Goal: Navigation & Orientation: Find specific page/section

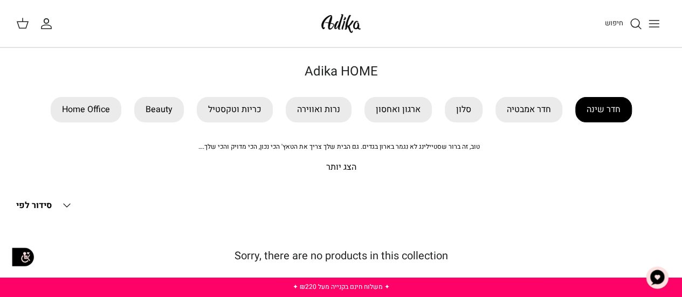
click at [609, 111] on link "חדר שינה" at bounding box center [604, 109] width 57 height 25
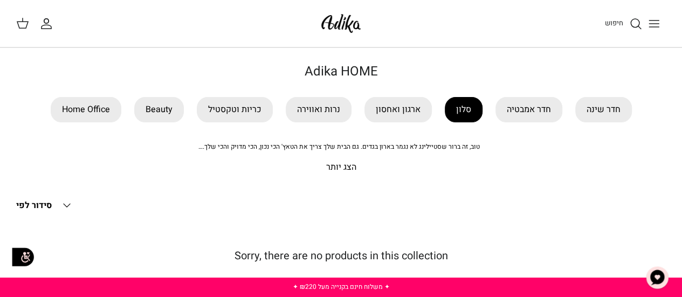
click at [460, 102] on link "סלון" at bounding box center [464, 109] width 38 height 25
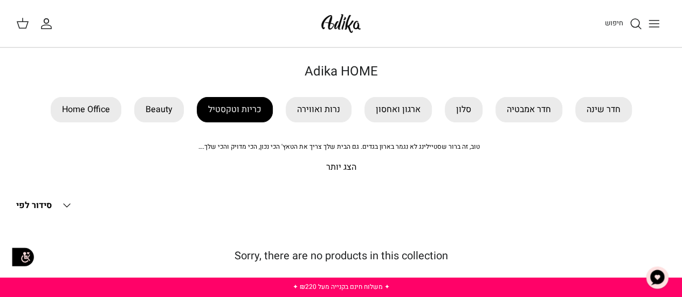
click at [235, 107] on link "כריות וטקסטיל" at bounding box center [235, 109] width 76 height 25
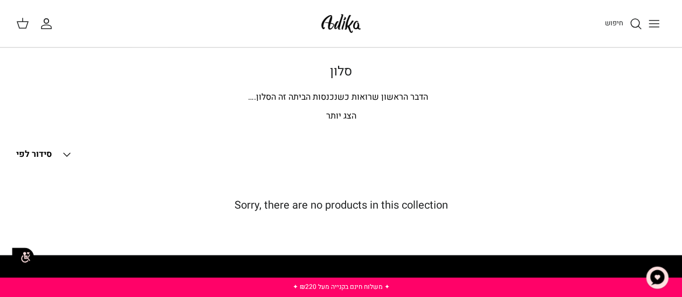
click at [349, 115] on p "הצג יותר" at bounding box center [341, 116] width 650 height 14
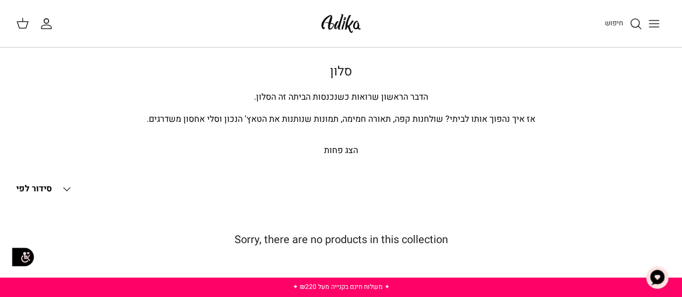
drag, startPoint x: 420, startPoint y: 147, endPoint x: 422, endPoint y: 138, distance: 9.4
click at [420, 146] on p "הצג פחות" at bounding box center [341, 151] width 650 height 14
